Goal: Transaction & Acquisition: Purchase product/service

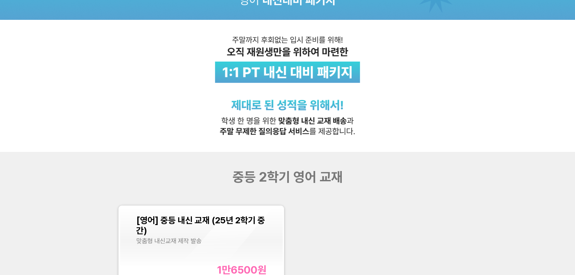
scroll to position [171, 0]
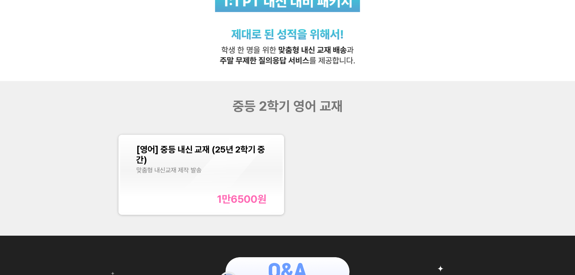
click at [259, 191] on div "[영어] 중등 내신 교재 (25년 2학기 중간) 맞춤형 내신교재 제작 발송 1만6500 원" at bounding box center [201, 174] width 130 height 61
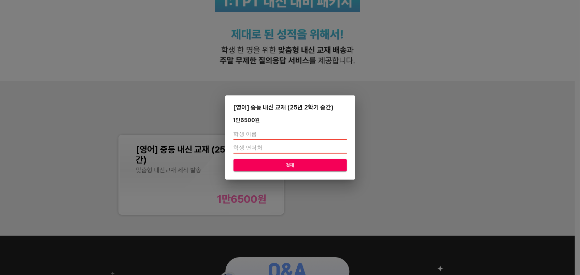
click at [264, 131] on input "text" at bounding box center [290, 134] width 113 height 11
type input "q"
type input "바"
type input "[PERSON_NAME]"
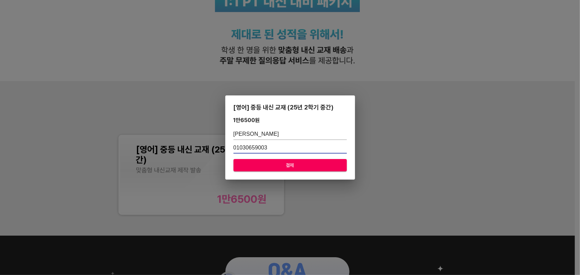
type input "01030659003"
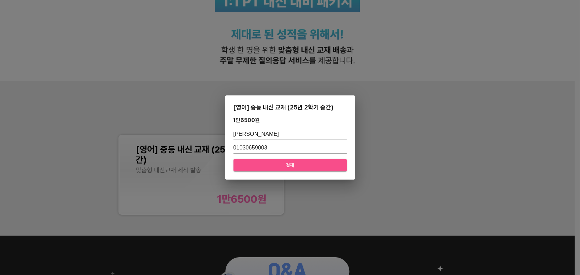
click at [310, 169] on button "결제" at bounding box center [290, 165] width 113 height 13
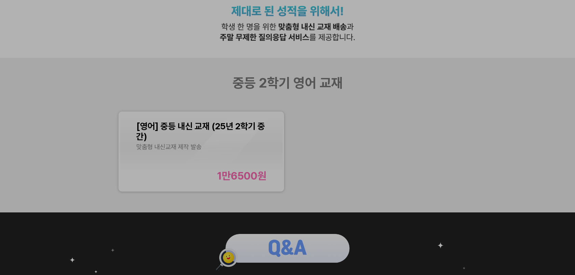
scroll to position [205, 0]
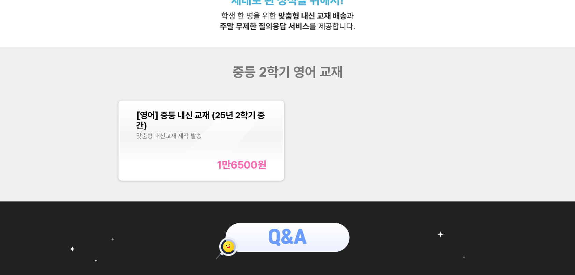
click at [193, 160] on div "1만6500 원" at bounding box center [201, 164] width 130 height 12
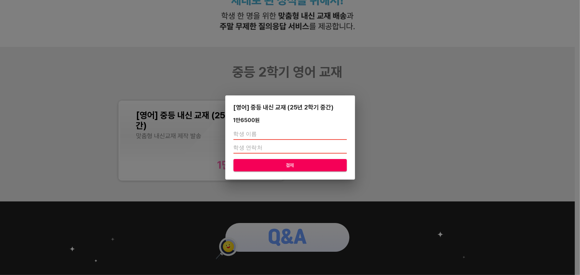
click at [282, 136] on input "text" at bounding box center [290, 134] width 113 height 11
type input "q"
type input "[PERSON_NAME]"
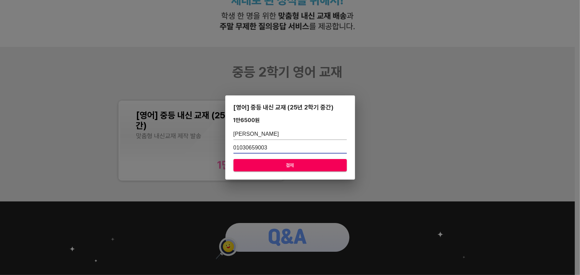
type input "01030659003"
click at [323, 169] on span "결제" at bounding box center [290, 165] width 102 height 9
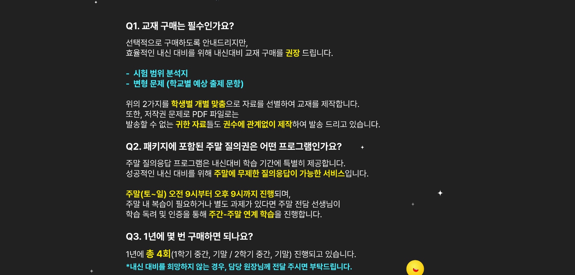
scroll to position [512, 0]
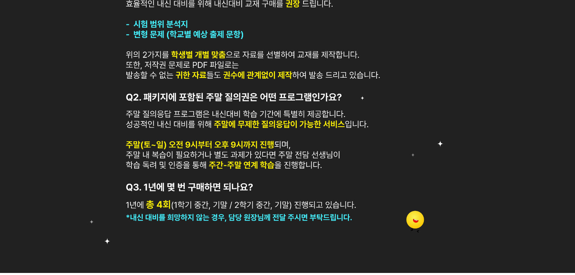
click at [222, 173] on img at bounding box center [287, 83] width 575 height 379
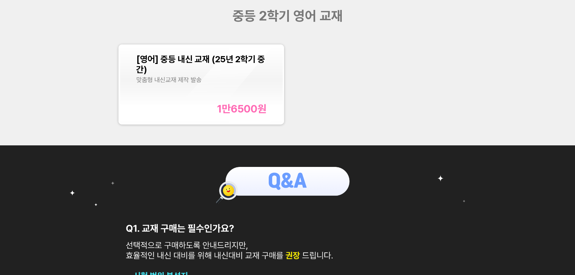
scroll to position [193, 0]
